Goal: Share content: Share content

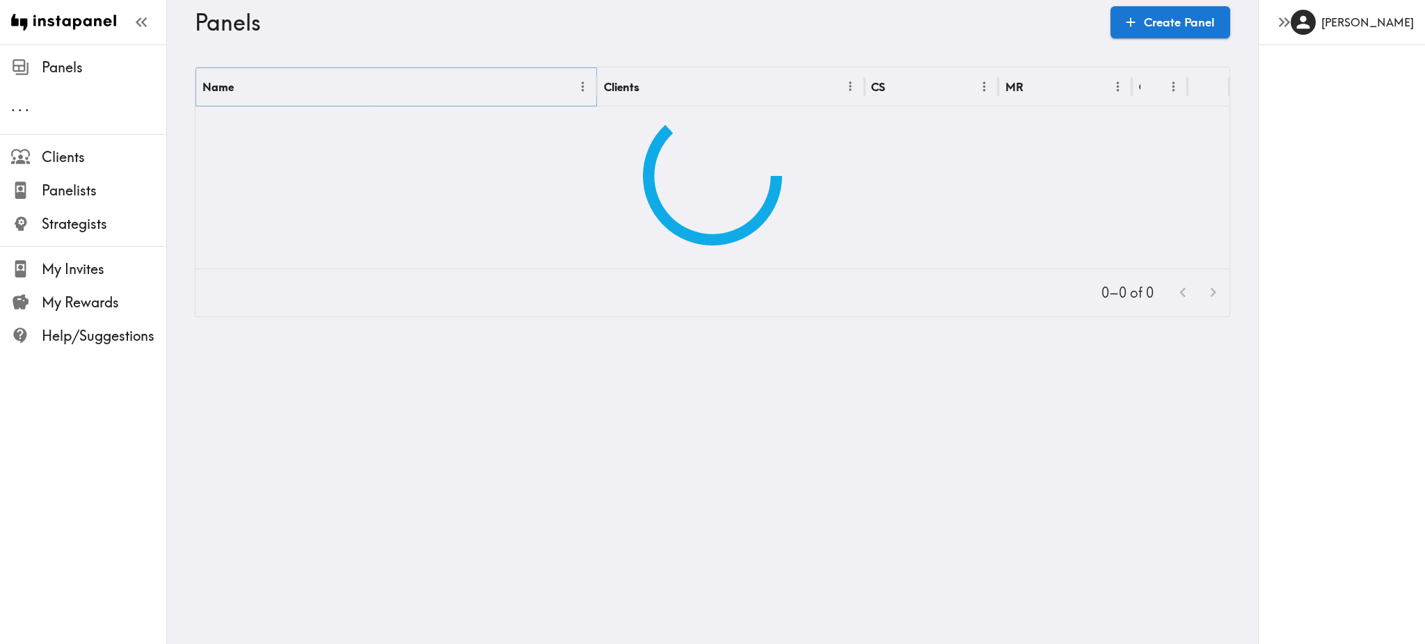
click at [576, 84] on icon "Menu" at bounding box center [583, 86] width 15 height 15
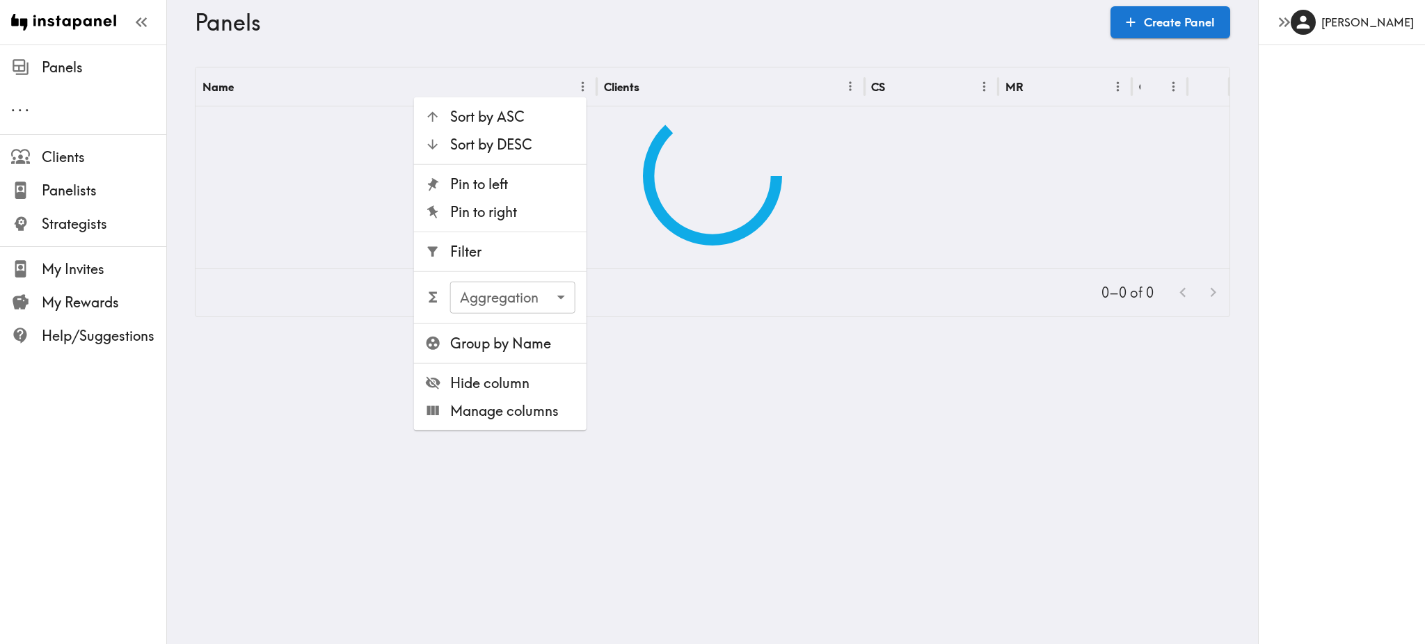
click at [525, 254] on span "Filter" at bounding box center [512, 251] width 125 height 19
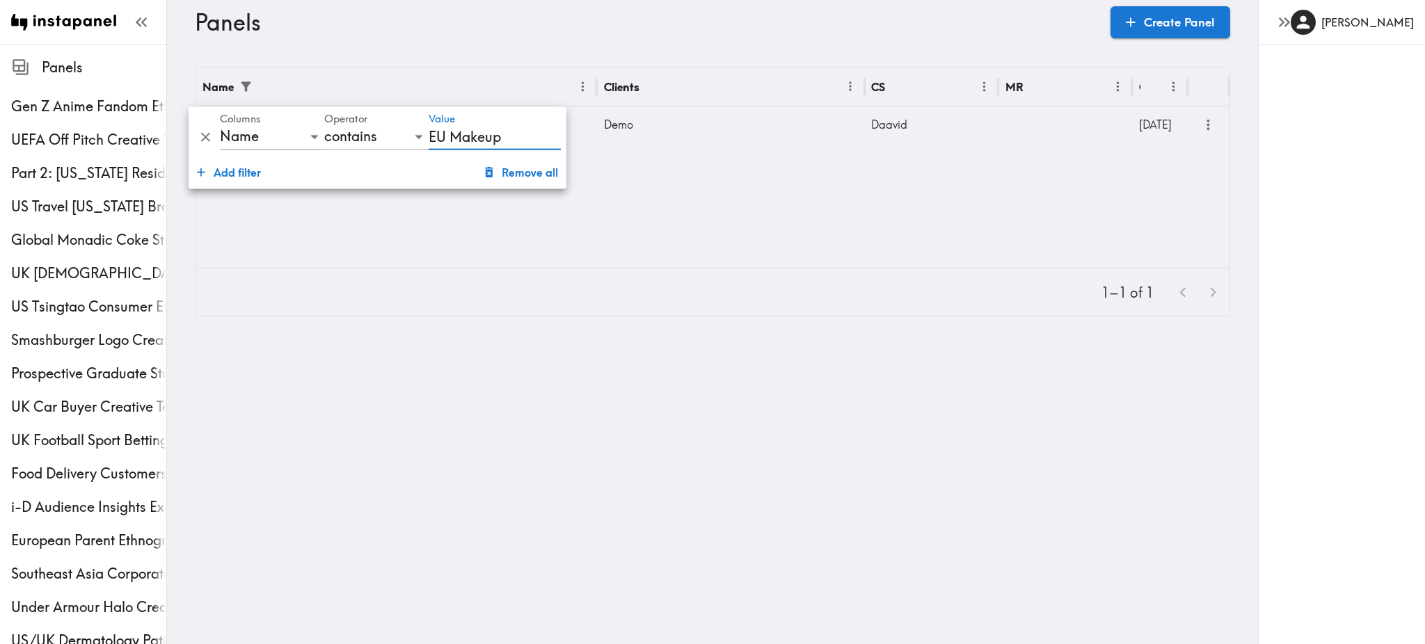
type input "EU Makeup"
click at [740, 134] on div "Demo" at bounding box center [731, 124] width 268 height 36
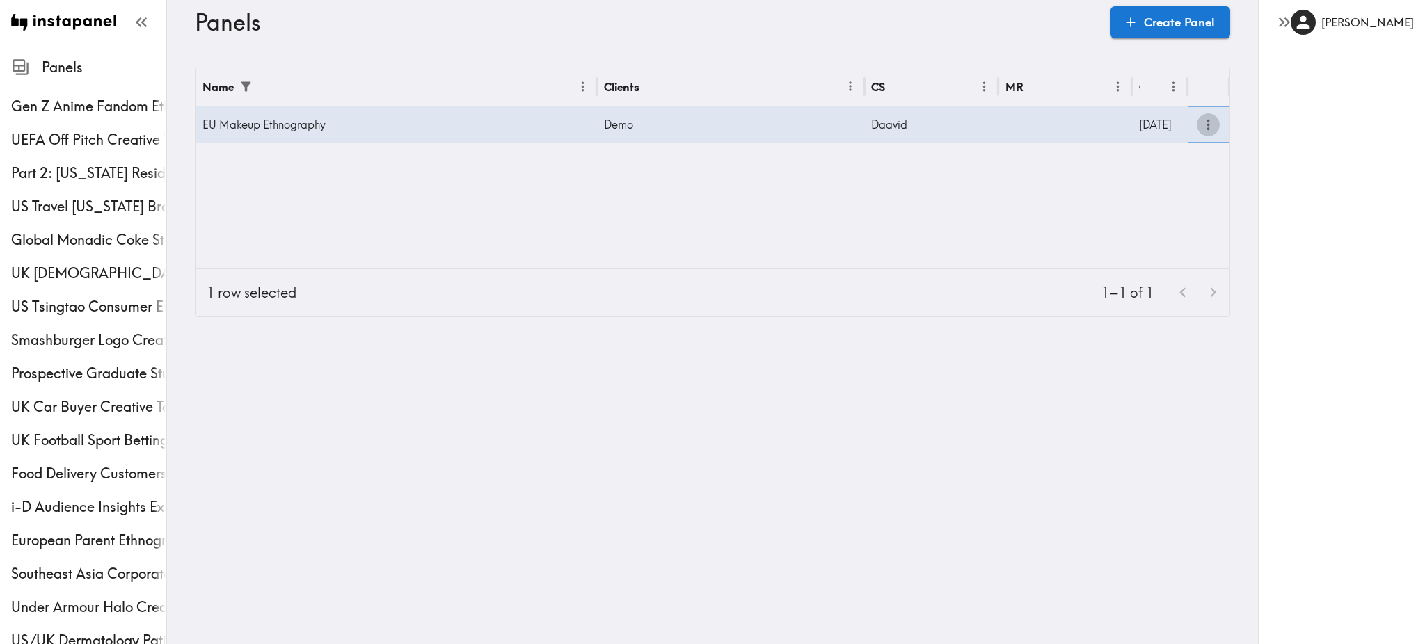
click at [1204, 121] on icon "more" at bounding box center [1208, 125] width 16 height 16
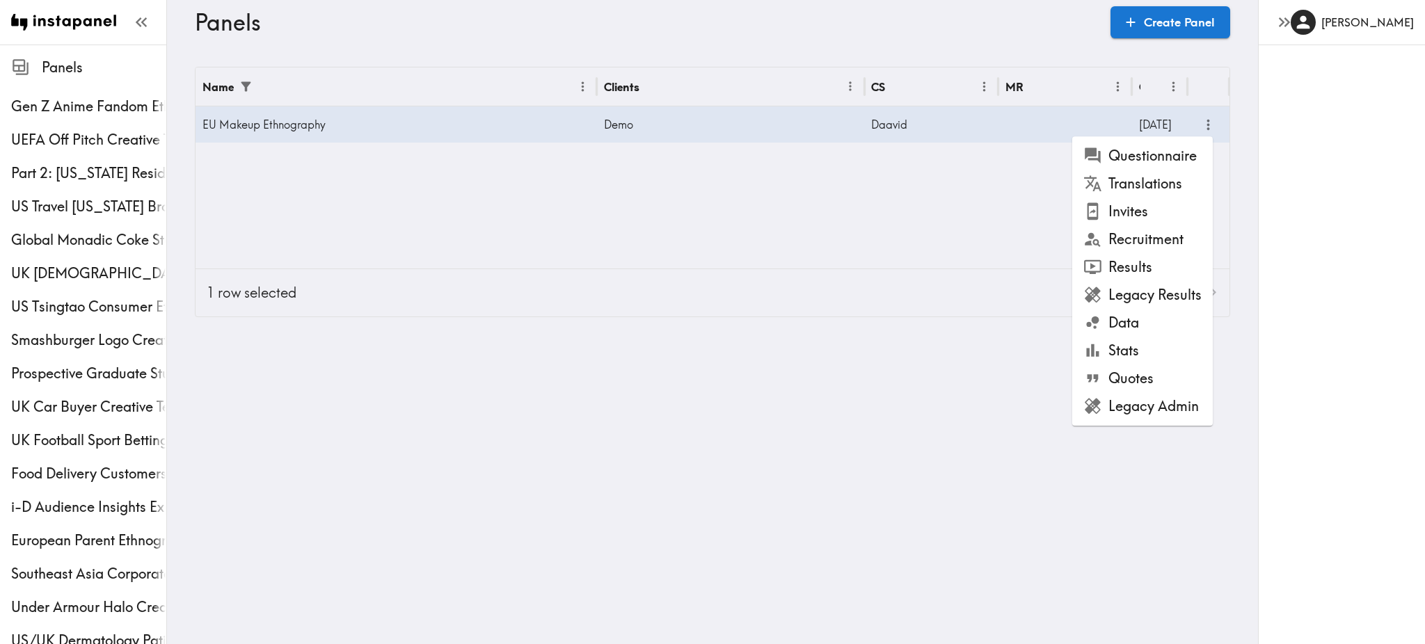
click at [1143, 265] on li "Results" at bounding box center [1142, 267] width 141 height 28
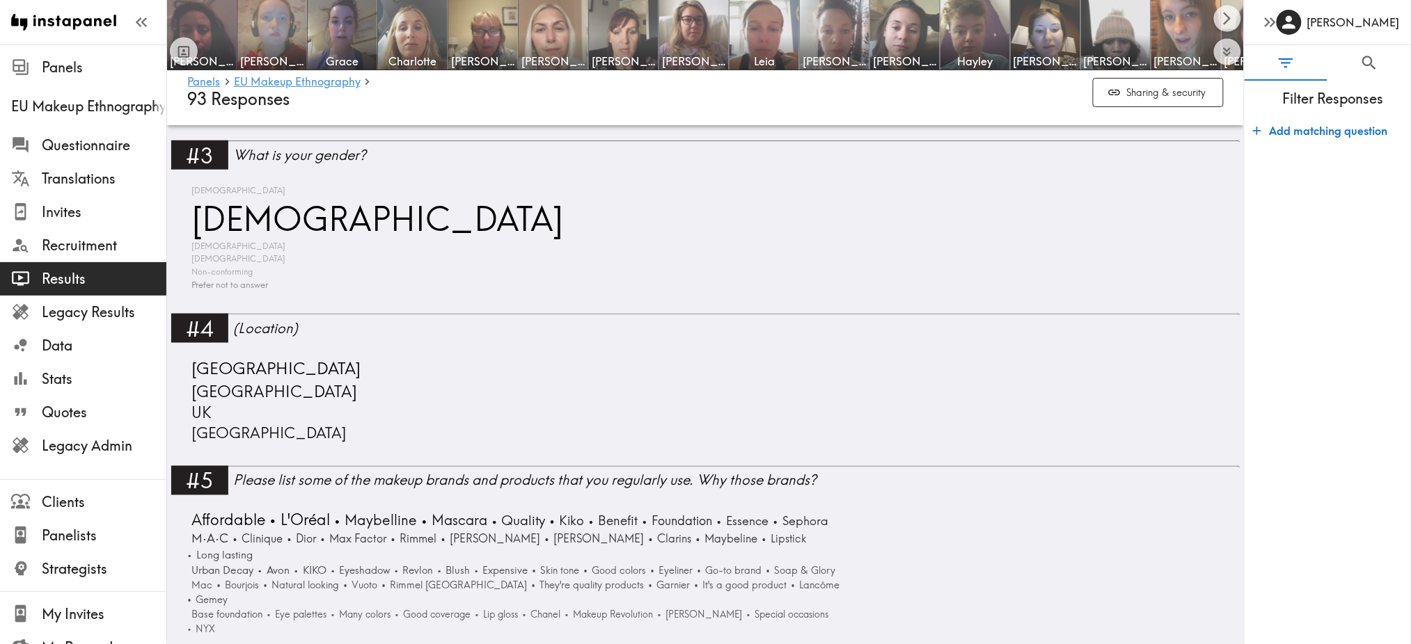
scroll to position [505, 0]
click at [218, 433] on span "[GEOGRAPHIC_DATA]" at bounding box center [268, 432] width 159 height 21
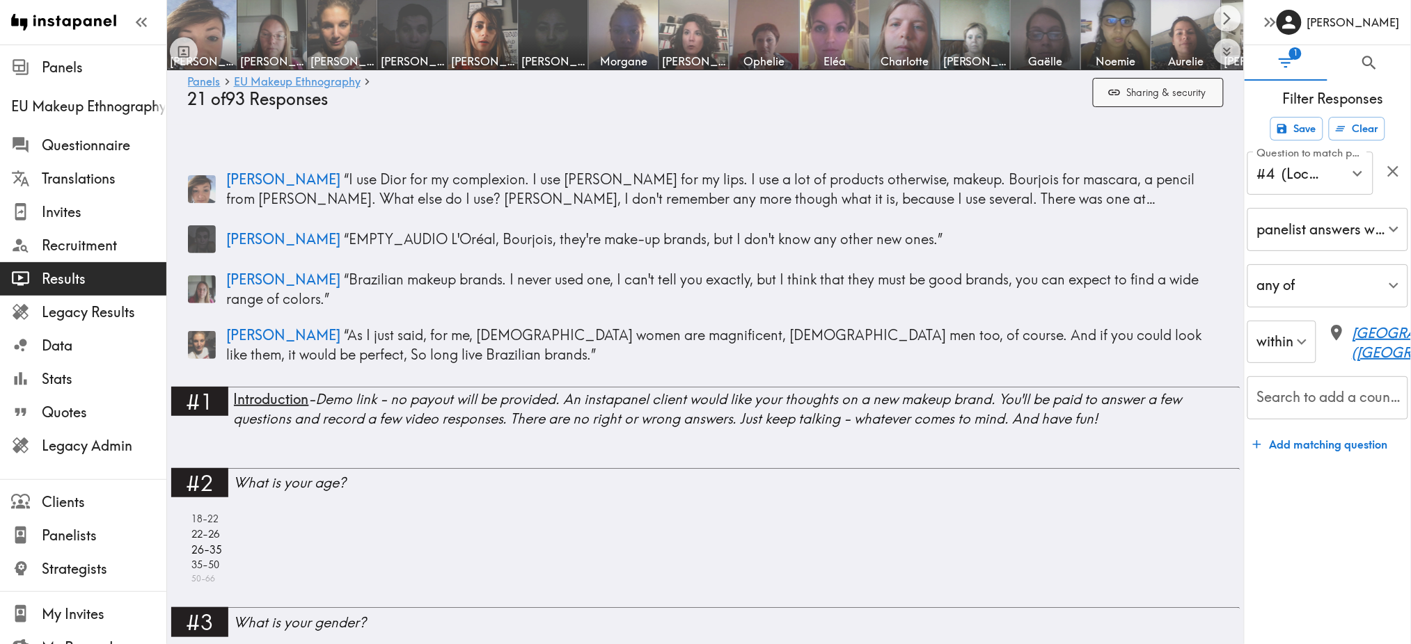
click at [1158, 103] on button "Sharing & security" at bounding box center [1158, 93] width 131 height 30
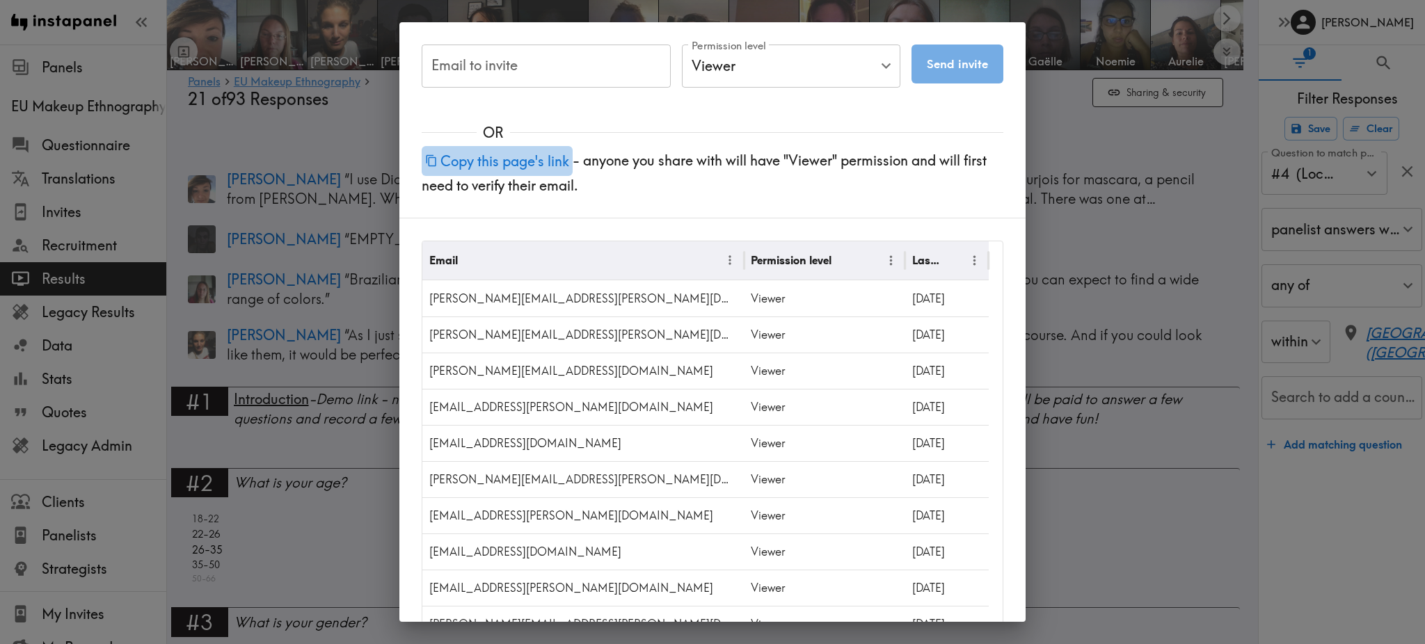
click at [531, 154] on button "Copy this page's link" at bounding box center [497, 161] width 151 height 30
click at [538, 160] on button "Copied this page's link!" at bounding box center [506, 161] width 168 height 30
click at [1097, 144] on div "Email to invite Email to invite Permission level Viewer Viewer Permission level…" at bounding box center [712, 322] width 1425 height 644
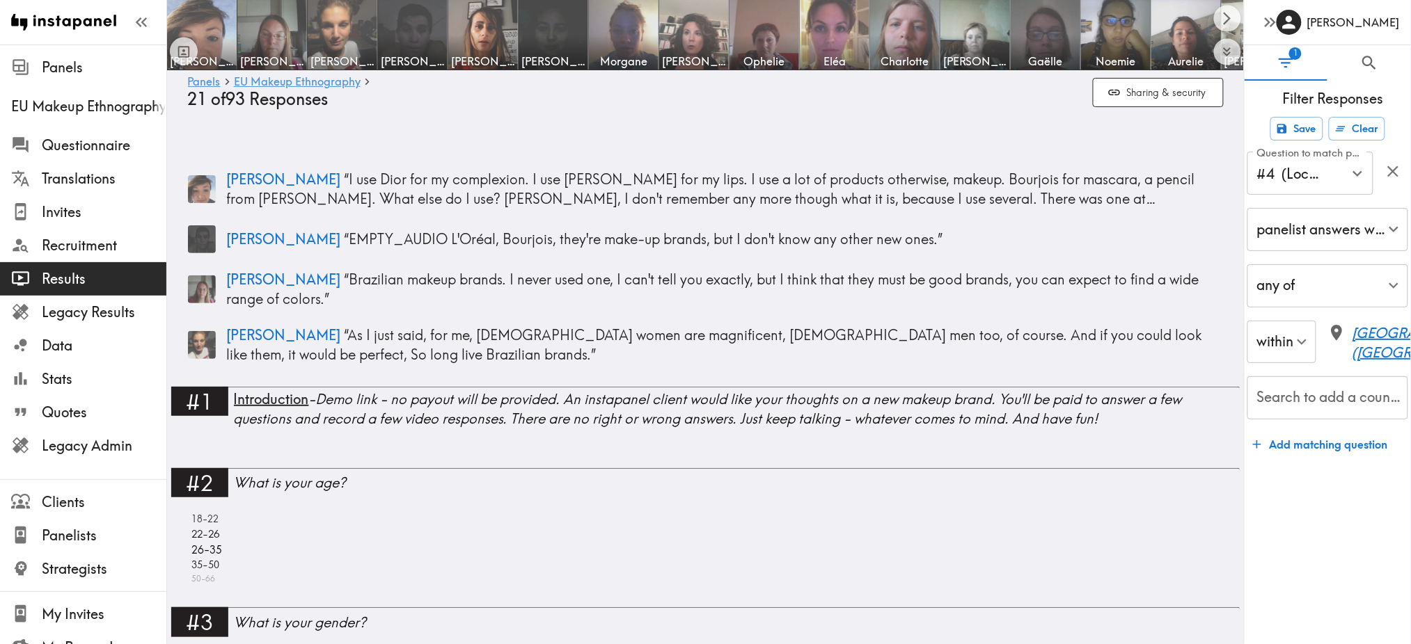
click at [1271, 19] on icon "button" at bounding box center [1269, 22] width 19 height 19
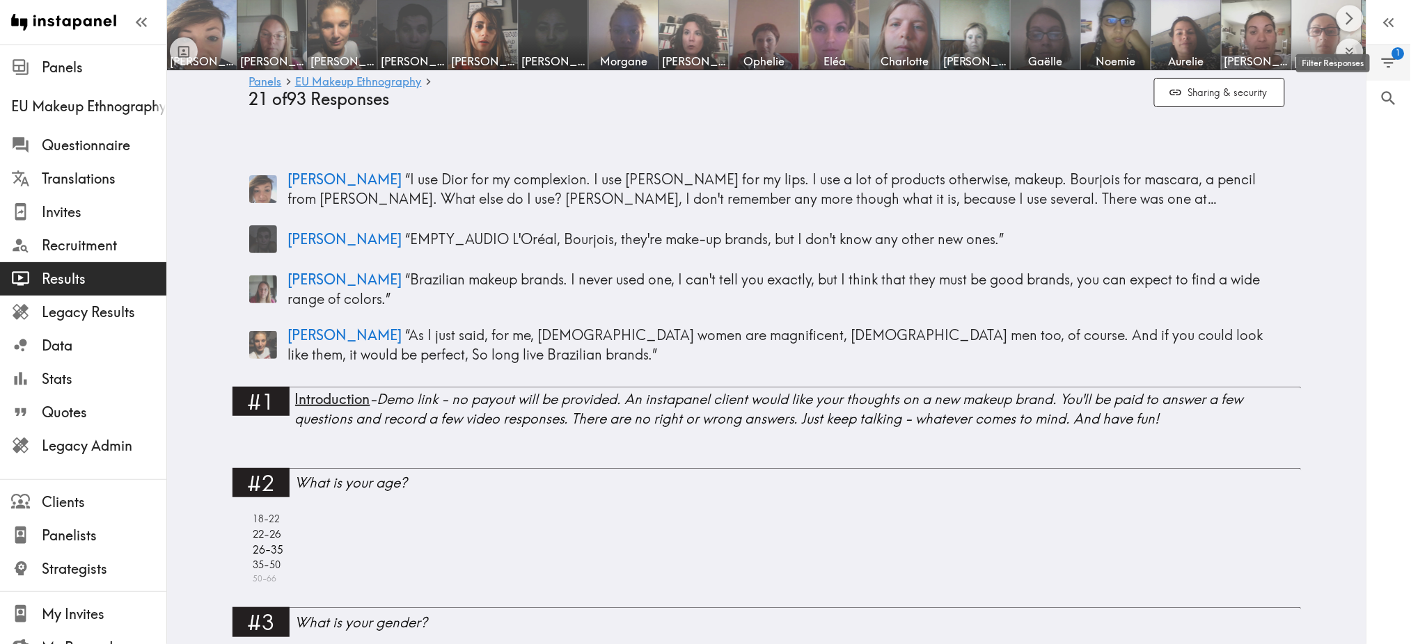
click at [1390, 72] on icon "Filter Responses" at bounding box center [1388, 63] width 19 height 19
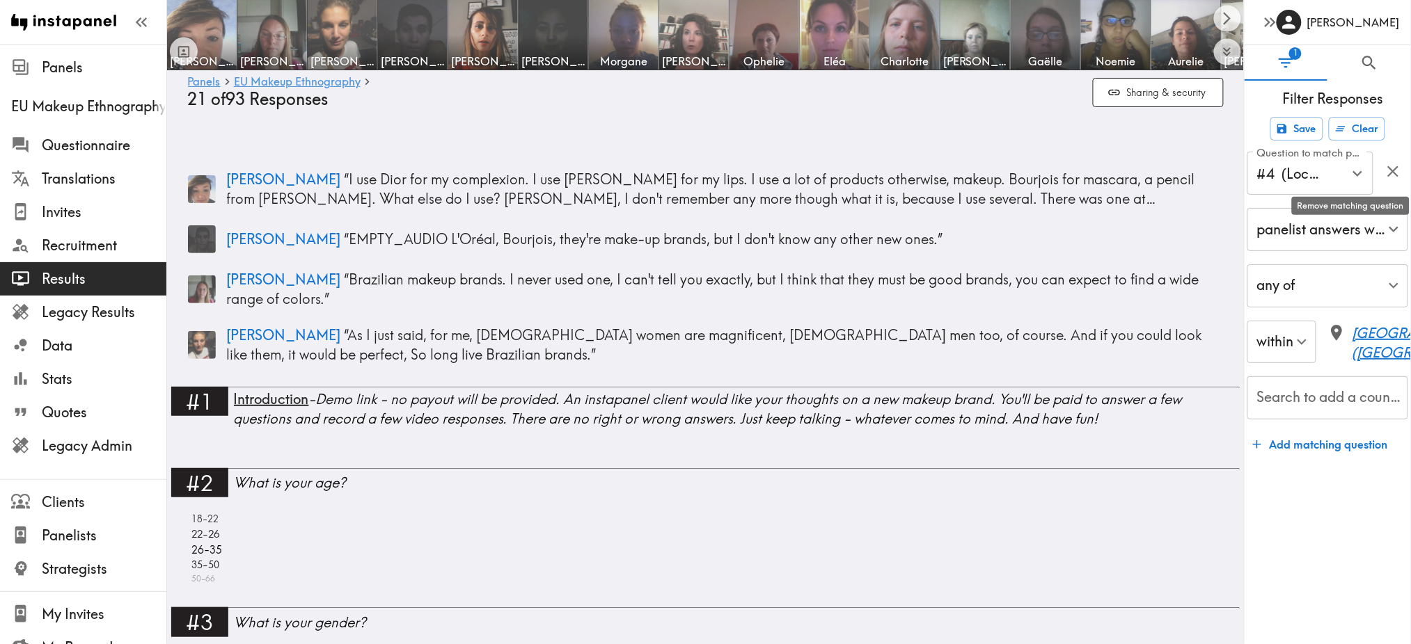
click at [1394, 174] on icon "button" at bounding box center [1392, 171] width 19 height 19
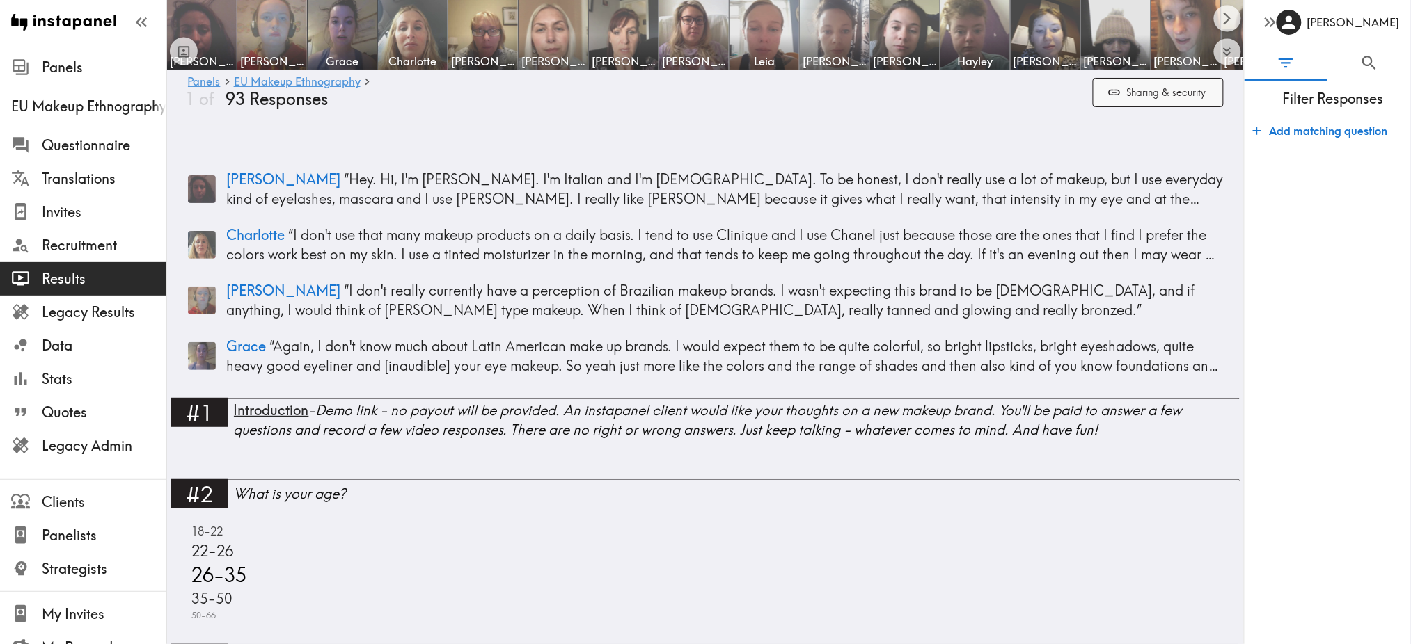
click at [1145, 96] on button "Sharing & security" at bounding box center [1158, 93] width 131 height 30
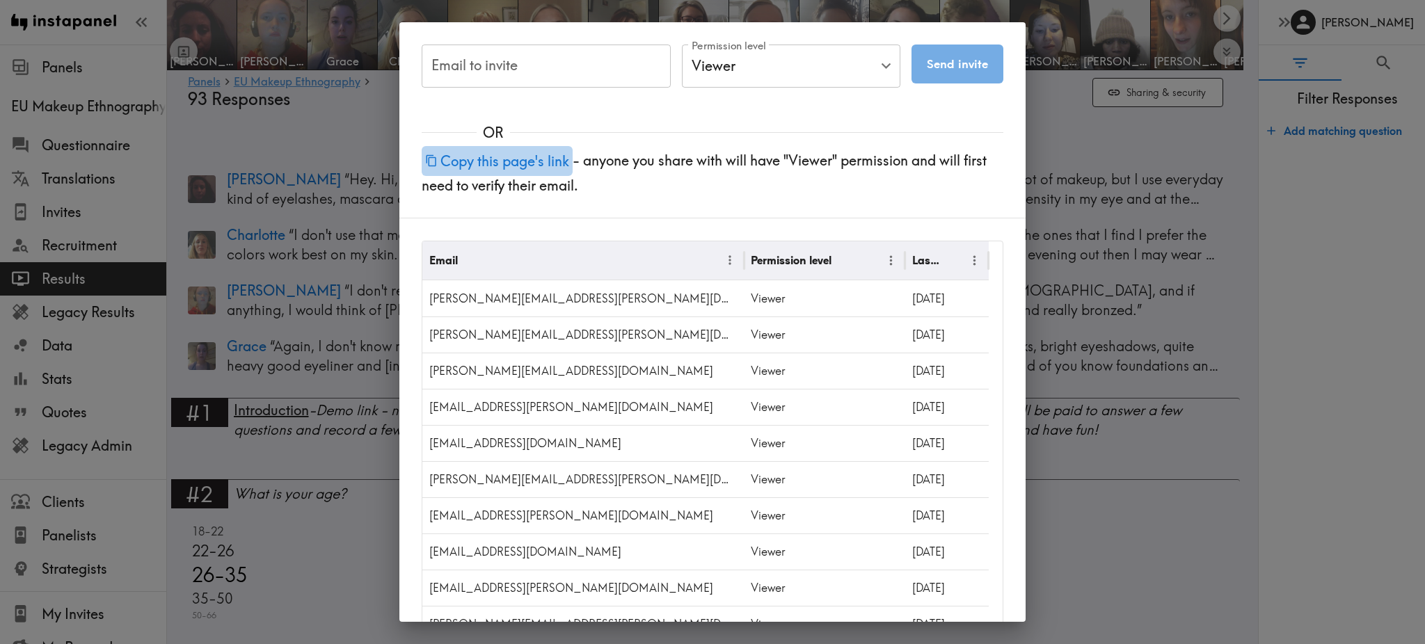
click at [541, 151] on button "Copy this page's link" at bounding box center [497, 161] width 151 height 30
